Goal: Information Seeking & Learning: Learn about a topic

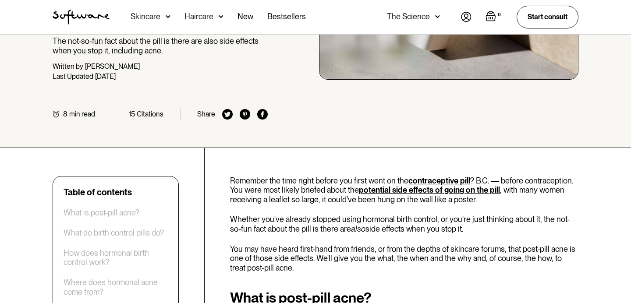
click at [25, 135] on div "Home / Skin Journal / Acne / Post-pill acne is real: Here's how to manage the b…" at bounding box center [315, 6] width 631 height 284
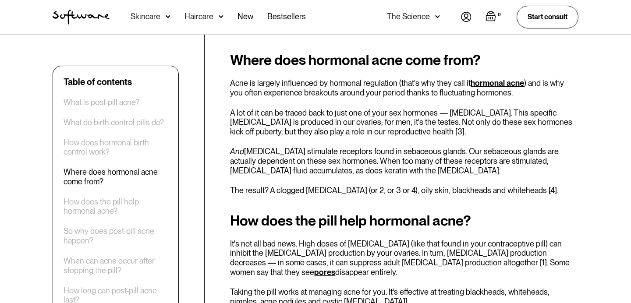
scroll to position [876, 0]
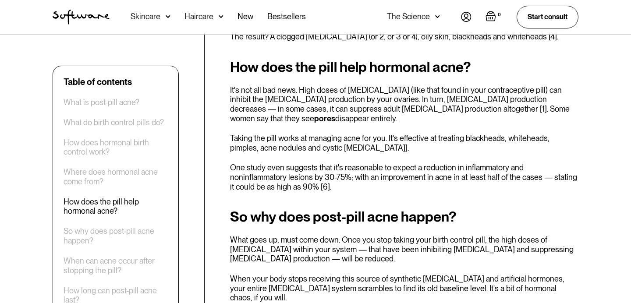
scroll to position [1026, 0]
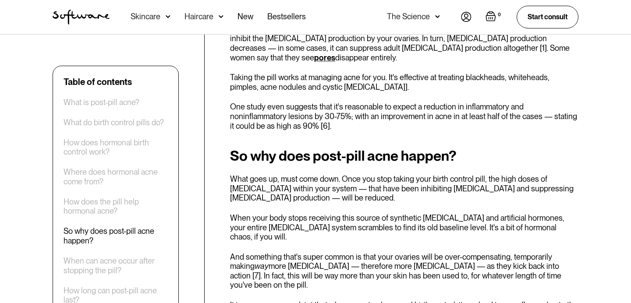
scroll to position [1095, 0]
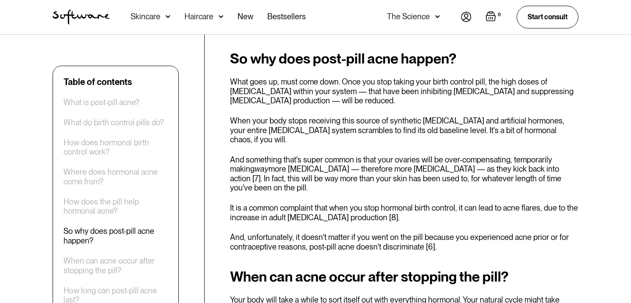
scroll to position [1189, 0]
